Goal: Check status: Check status

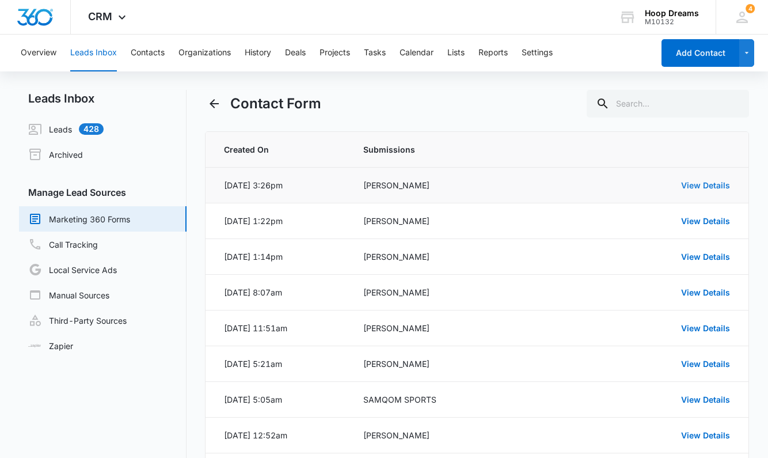
click at [715, 187] on link "View Details" at bounding box center [705, 185] width 49 height 10
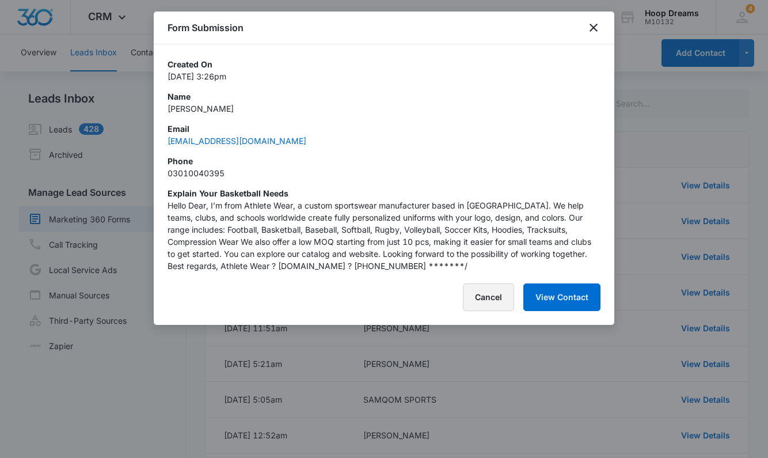
click at [475, 298] on button "Cancel" at bounding box center [488, 297] width 51 height 28
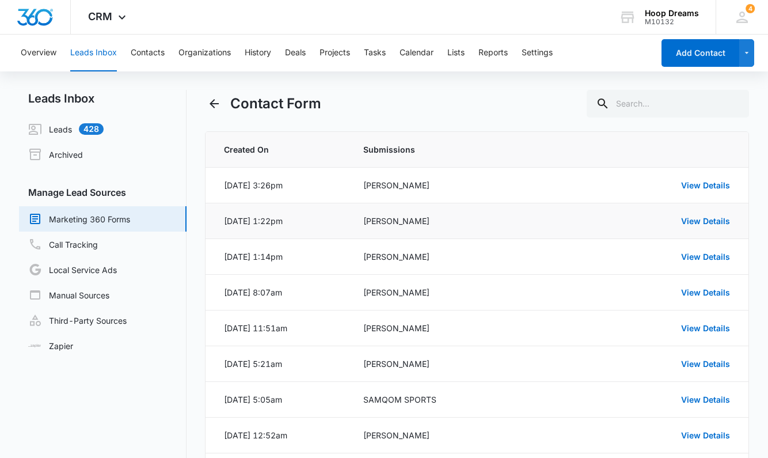
click at [702, 215] on div "View Details" at bounding box center [658, 221] width 146 height 12
click at [703, 220] on link "View Details" at bounding box center [705, 221] width 49 height 10
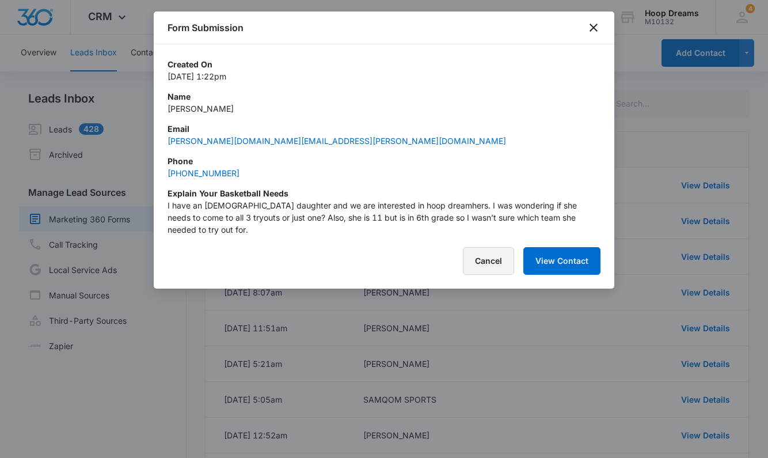
click at [494, 255] on button "Cancel" at bounding box center [488, 261] width 51 height 28
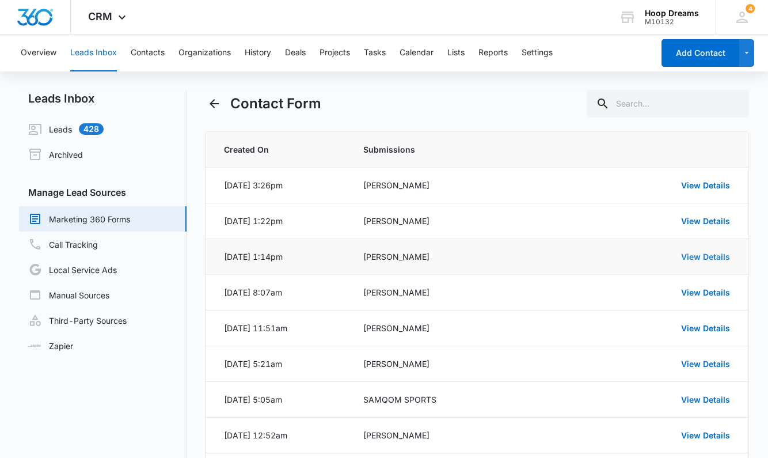
click at [696, 257] on link "View Details" at bounding box center [705, 257] width 49 height 10
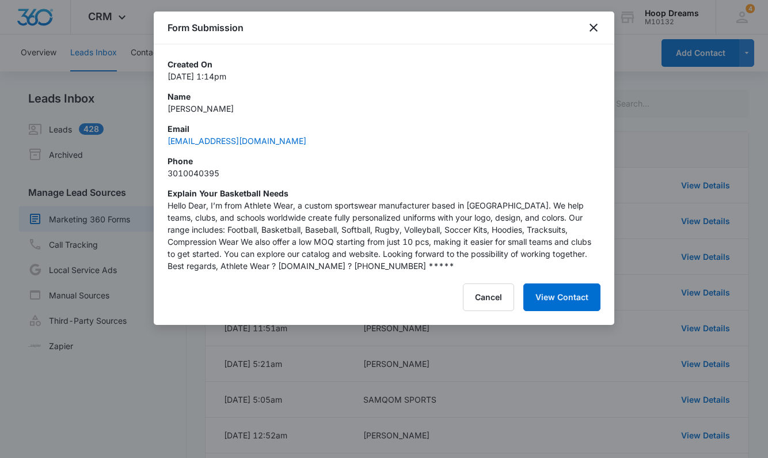
click at [507, 281] on div "Form Submission Created On Oct 6, 2025 at 1:14pm Name Junaid Ashraf Email procu…" at bounding box center [384, 168] width 461 height 313
click at [486, 297] on button "Cancel" at bounding box center [488, 297] width 51 height 28
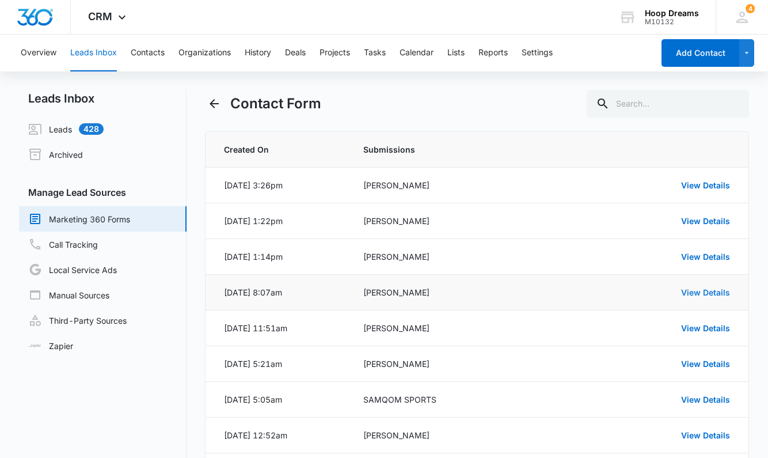
click at [695, 290] on link "View Details" at bounding box center [705, 292] width 49 height 10
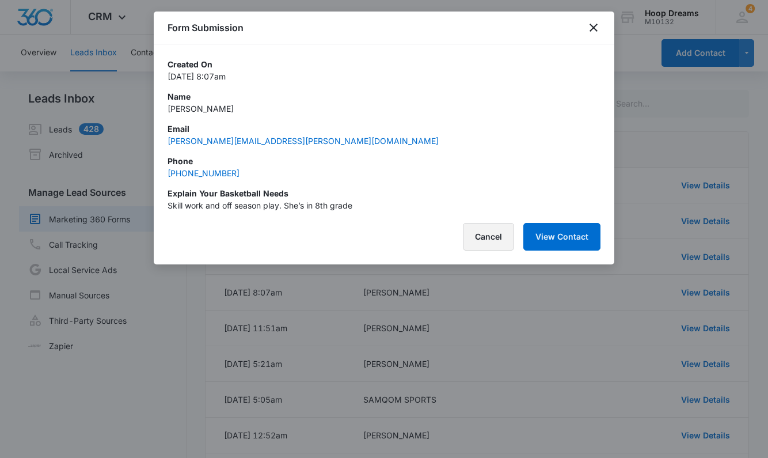
click at [479, 235] on button "Cancel" at bounding box center [488, 237] width 51 height 28
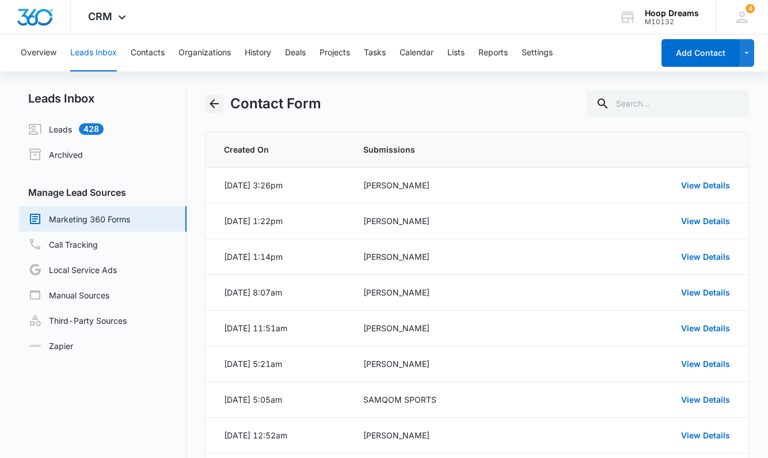
click at [213, 100] on icon "Back" at bounding box center [214, 104] width 14 height 14
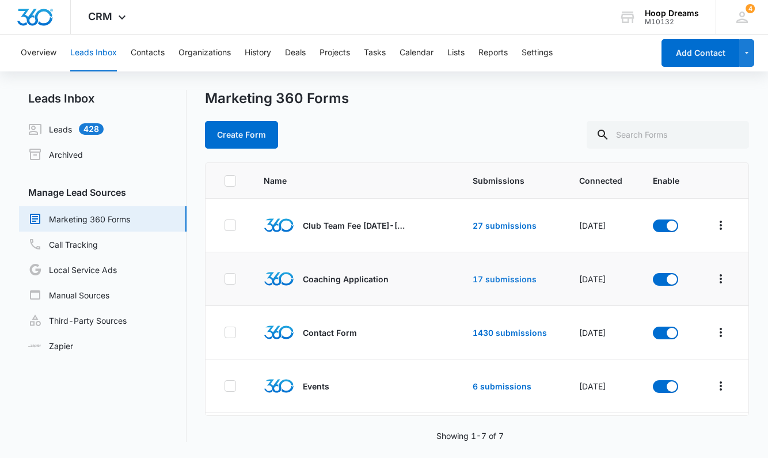
click at [488, 274] on link "17 submissions" at bounding box center [505, 279] width 64 height 10
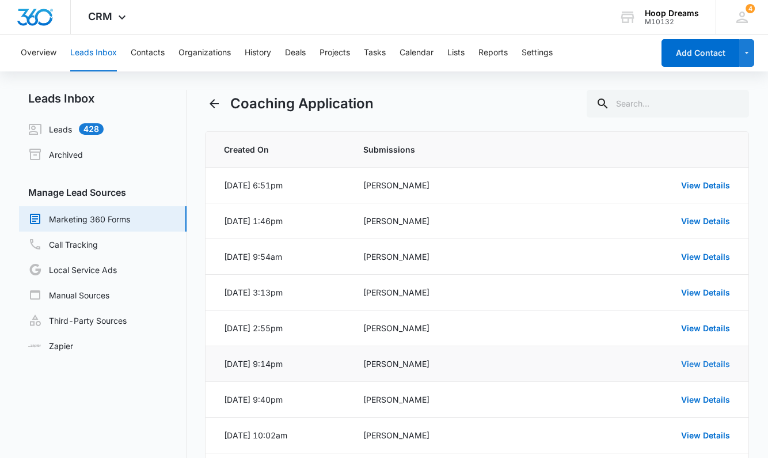
click at [700, 365] on link "View Details" at bounding box center [705, 364] width 49 height 10
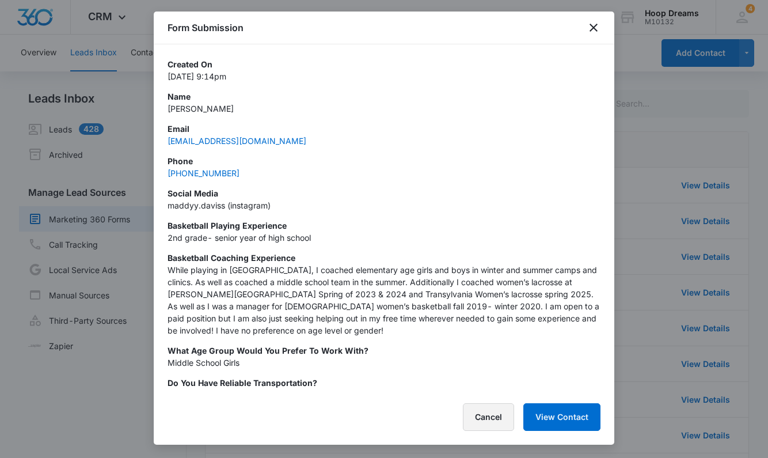
click at [482, 423] on button "Cancel" at bounding box center [488, 417] width 51 height 28
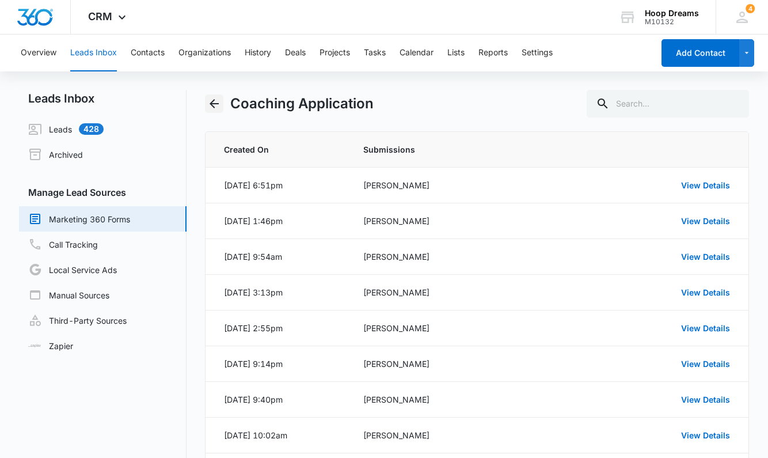
click at [215, 97] on icon "Back" at bounding box center [214, 104] width 14 height 14
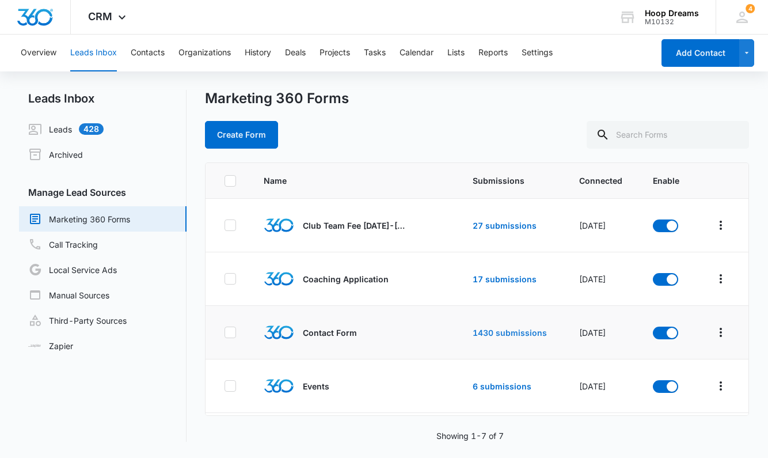
click at [502, 330] on link "1430 submissions" at bounding box center [510, 333] width 74 height 10
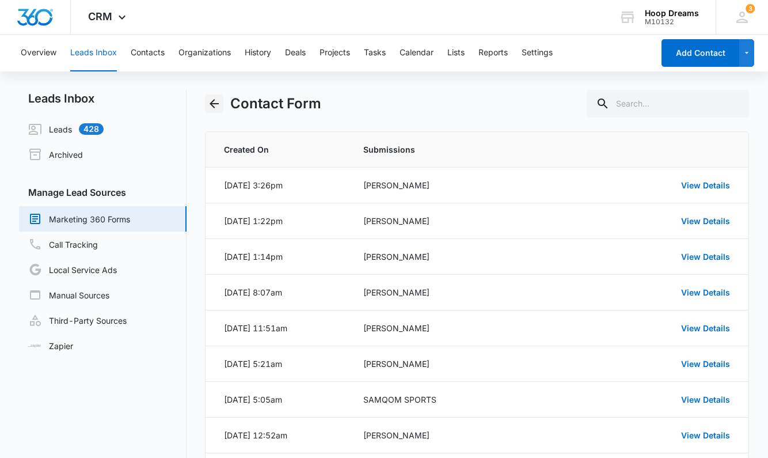
click at [220, 105] on icon "Back" at bounding box center [214, 104] width 14 height 14
